Goal: Check status: Check status

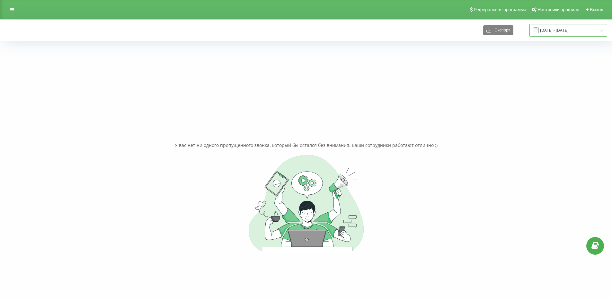
click at [552, 29] on input "[DATE] - [DATE]" at bounding box center [568, 30] width 78 height 13
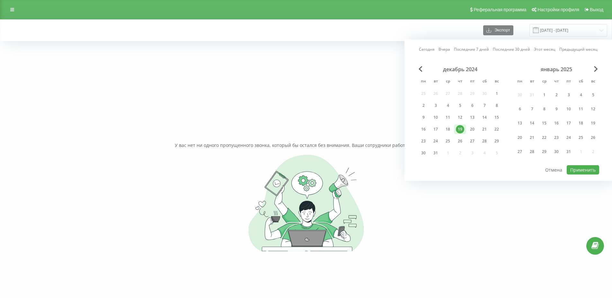
click at [428, 48] on link "Сегодня" at bounding box center [427, 49] width 16 height 6
click at [578, 172] on button "Применить" at bounding box center [582, 169] width 32 height 9
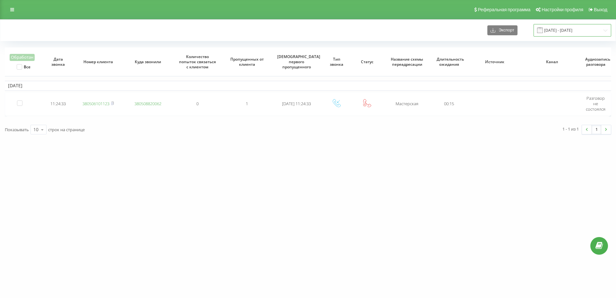
click at [566, 31] on input "[DATE] - [DATE]" at bounding box center [573, 30] width 78 height 13
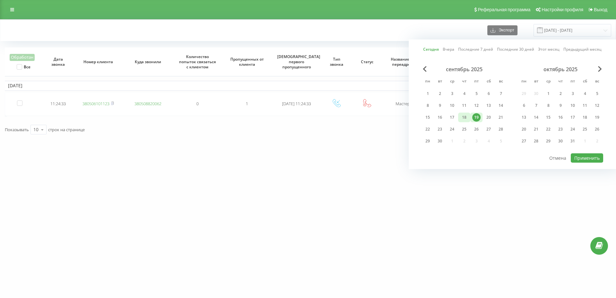
click at [465, 119] on div "18" at bounding box center [464, 117] width 8 height 8
click at [584, 159] on button "Применить" at bounding box center [587, 157] width 32 height 9
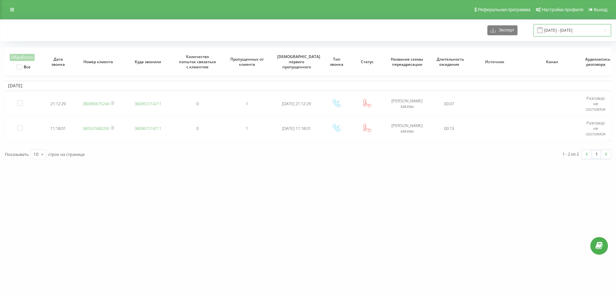
click at [574, 31] on input "[DATE] - [DATE]" at bounding box center [573, 30] width 78 height 13
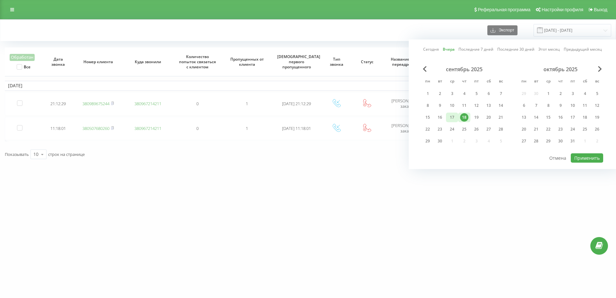
click at [456, 116] on div "17" at bounding box center [452, 117] width 8 height 8
click at [587, 161] on button "Применить" at bounding box center [587, 157] width 32 height 9
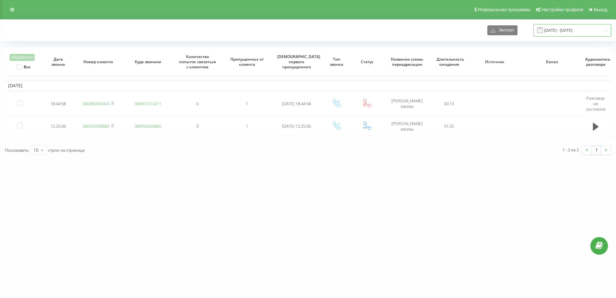
click at [570, 29] on input "[DATE] - [DATE]" at bounding box center [573, 30] width 78 height 13
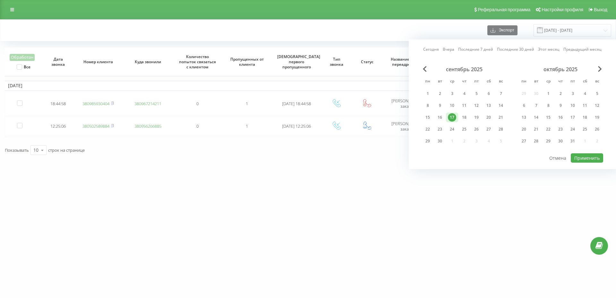
click at [338, 226] on div "[DOMAIN_NAME] Проекты [DOMAIN_NAME] Дашборд Центр обращений Журнал звонков Журн…" at bounding box center [308, 149] width 616 height 298
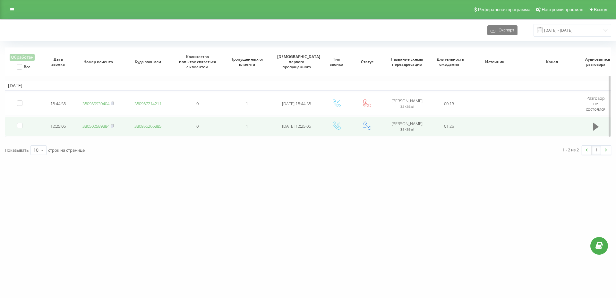
click at [595, 127] on icon at bounding box center [596, 127] width 6 height 8
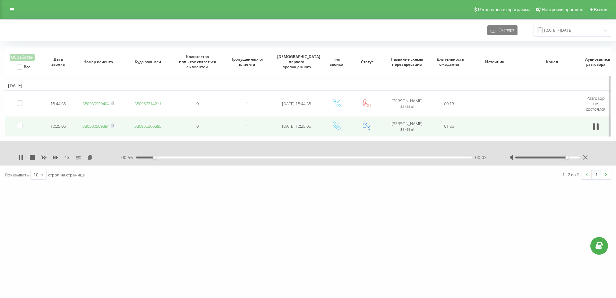
drag, startPoint x: 547, startPoint y: 157, endPoint x: 568, endPoint y: 158, distance: 21.2
click at [568, 158] on div "Accessibility label" at bounding box center [567, 157] width 3 height 3
click at [280, 158] on div "00:25" at bounding box center [304, 158] width 336 height 2
click at [356, 159] on div "- 00:33 00:27 00:27" at bounding box center [307, 157] width 374 height 6
click at [359, 158] on div "00:27" at bounding box center [304, 158] width 336 height 2
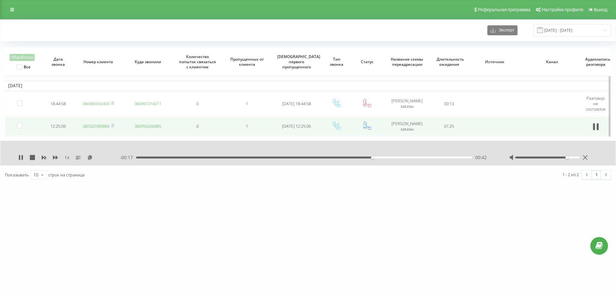
click at [347, 157] on div "00:42" at bounding box center [304, 158] width 336 height 2
click at [400, 159] on div "- 00:21 00:39 00:39" at bounding box center [307, 157] width 374 height 6
click at [406, 158] on div "00:48" at bounding box center [304, 158] width 336 height 2
click at [443, 157] on div "00:55" at bounding box center [304, 158] width 336 height 2
click at [588, 156] on icon at bounding box center [585, 157] width 4 height 4
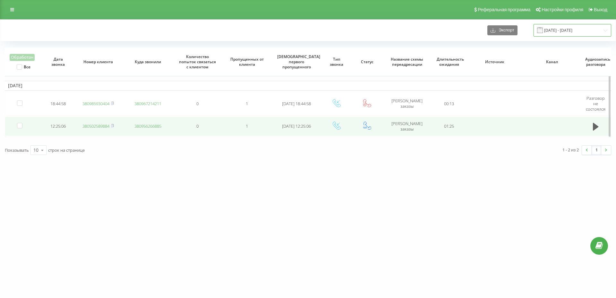
click at [559, 32] on input "[DATE] - [DATE]" at bounding box center [573, 30] width 78 height 13
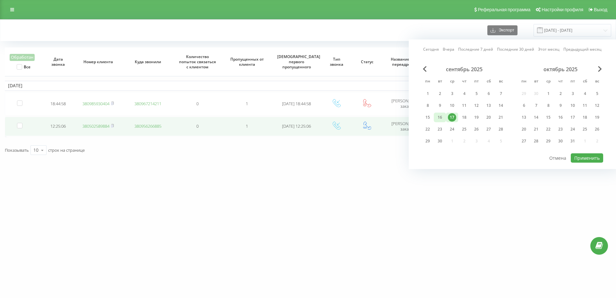
click at [444, 116] on div "16" at bounding box center [440, 117] width 8 height 8
click at [581, 161] on button "Применить" at bounding box center [587, 157] width 32 height 9
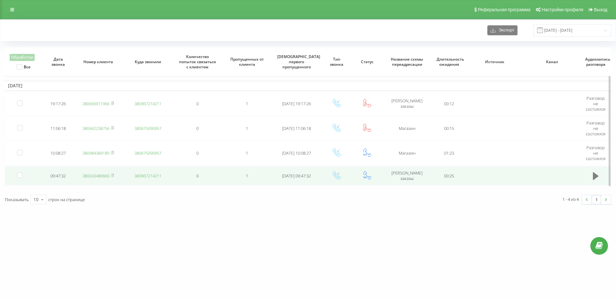
click at [593, 176] on button at bounding box center [596, 176] width 10 height 10
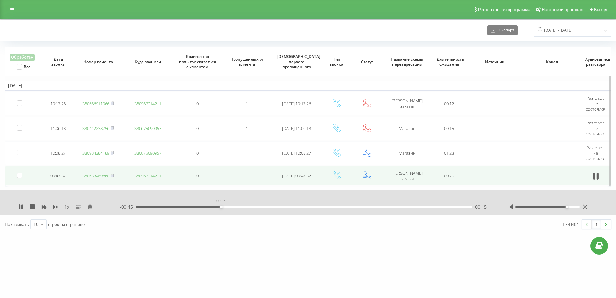
click at [221, 208] on div "00:15" at bounding box center [304, 207] width 336 height 2
click at [254, 207] on div "00:16" at bounding box center [304, 207] width 336 height 2
click at [290, 207] on div "00:27" at bounding box center [304, 207] width 336 height 2
click at [330, 206] on div "00:34" at bounding box center [304, 207] width 336 height 2
click at [367, 206] on div "00:41" at bounding box center [304, 207] width 336 height 2
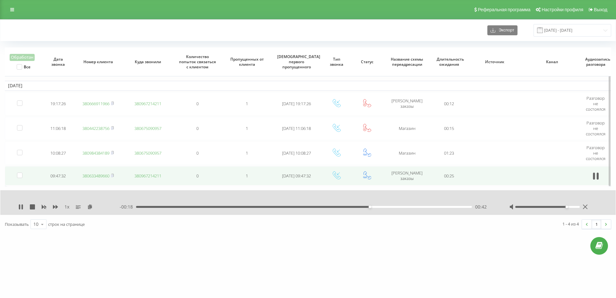
click at [408, 207] on div "00:42" at bounding box center [304, 207] width 336 height 2
click at [457, 209] on div "- 00:10 00:49 00:49" at bounding box center [307, 207] width 374 height 6
click at [456, 208] on div "00:50" at bounding box center [304, 207] width 336 height 2
click at [579, 29] on input "[DATE] - [DATE]" at bounding box center [573, 30] width 78 height 13
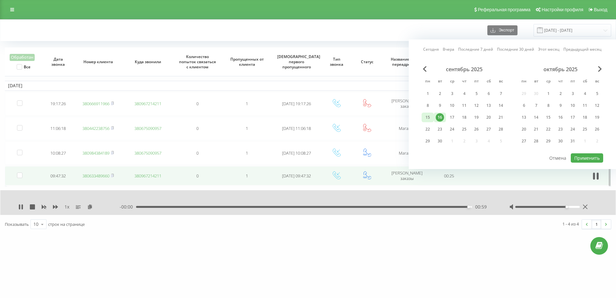
click at [429, 117] on div "15" at bounding box center [428, 117] width 8 height 8
click at [585, 154] on button "Применить" at bounding box center [587, 157] width 32 height 9
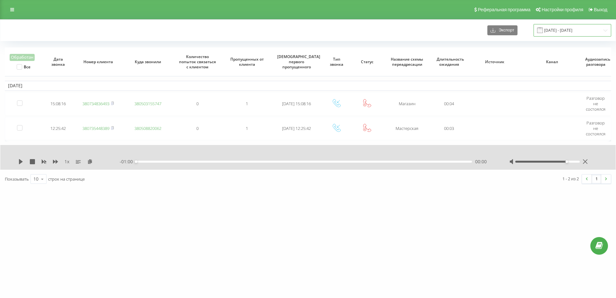
click at [560, 32] on input "[DATE] - [DATE]" at bounding box center [573, 30] width 78 height 13
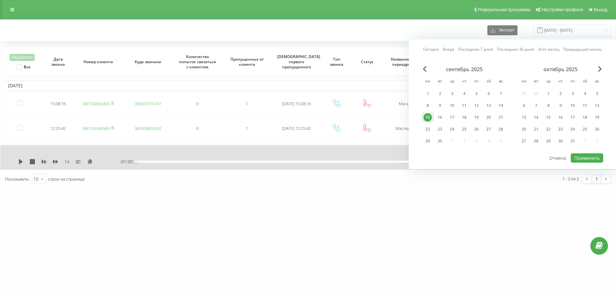
drag, startPoint x: 437, startPoint y: 49, endPoint x: 450, endPoint y: 58, distance: 15.7
click at [435, 49] on link "Сегодня" at bounding box center [432, 49] width 16 height 6
click at [582, 159] on button "Применить" at bounding box center [587, 157] width 32 height 9
type input "[DATE] - [DATE]"
